Goal: Transaction & Acquisition: Purchase product/service

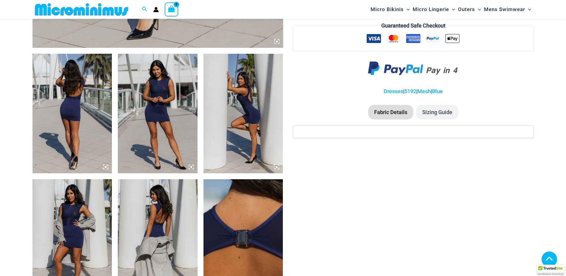
scroll to position [383, 0]
type input "**********"
click at [162, 107] on img at bounding box center [158, 112] width 80 height 119
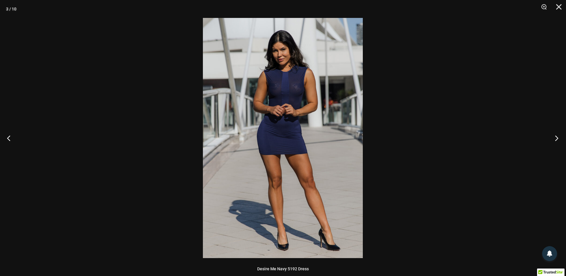
click at [557, 141] on button "Next" at bounding box center [555, 138] width 22 height 30
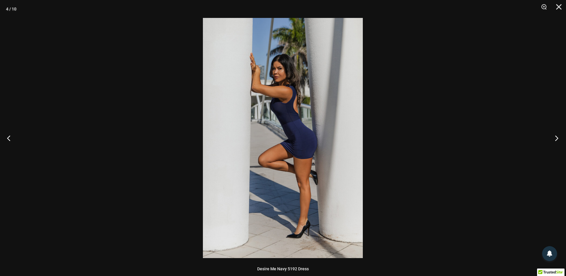
click at [558, 141] on button "Next" at bounding box center [555, 138] width 22 height 30
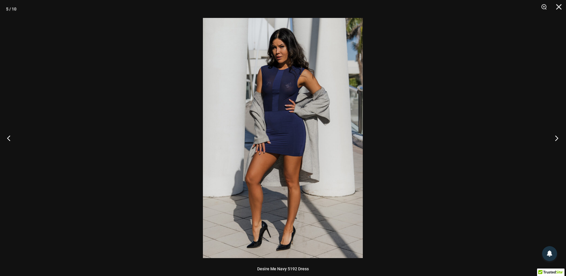
click at [555, 137] on button "Next" at bounding box center [555, 138] width 22 height 30
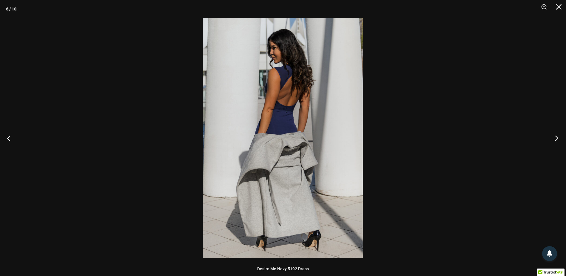
click at [549, 136] on button "Next" at bounding box center [555, 138] width 22 height 30
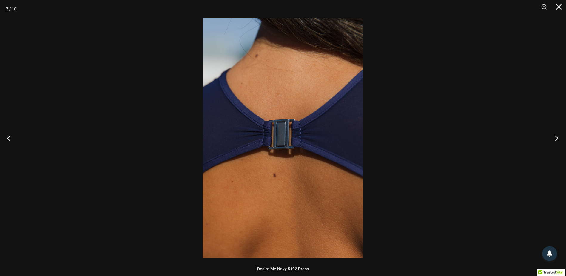
click at [549, 136] on button "Next" at bounding box center [555, 138] width 22 height 30
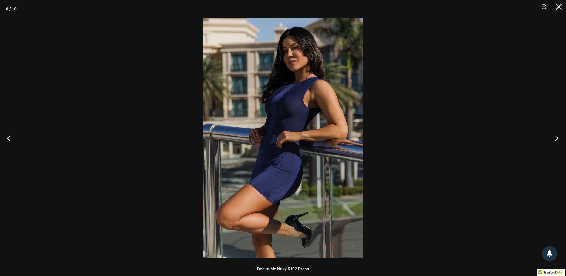
click at [545, 133] on button "Next" at bounding box center [555, 138] width 22 height 30
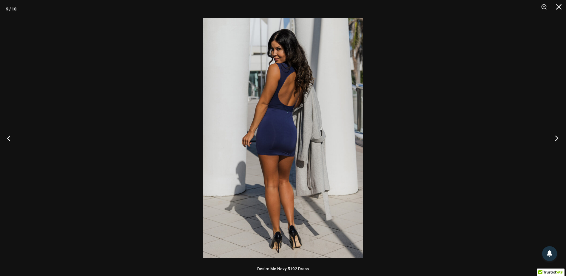
click at [545, 133] on button "Next" at bounding box center [555, 138] width 22 height 30
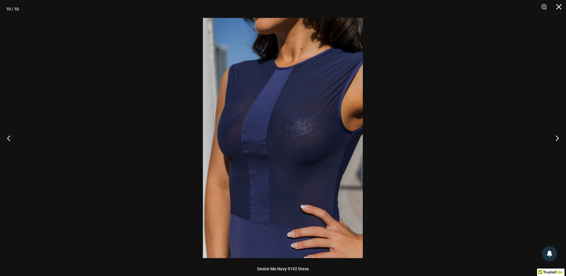
click at [540, 131] on div at bounding box center [283, 138] width 566 height 276
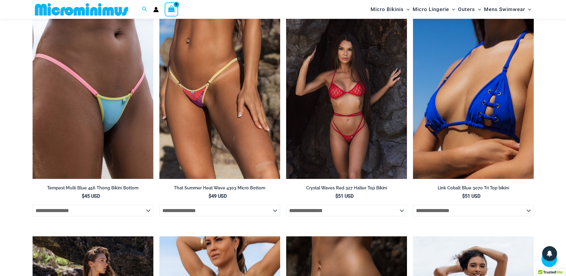
scroll to position [801, 0]
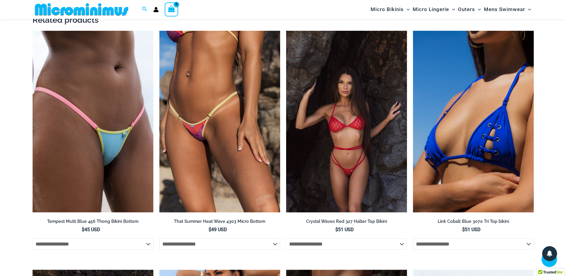
click at [328, 109] on img at bounding box center [346, 121] width 121 height 181
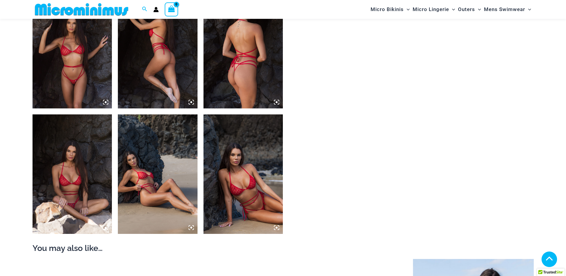
scroll to position [447, 0]
